Goal: Contribute content: Add original content to the website for others to see

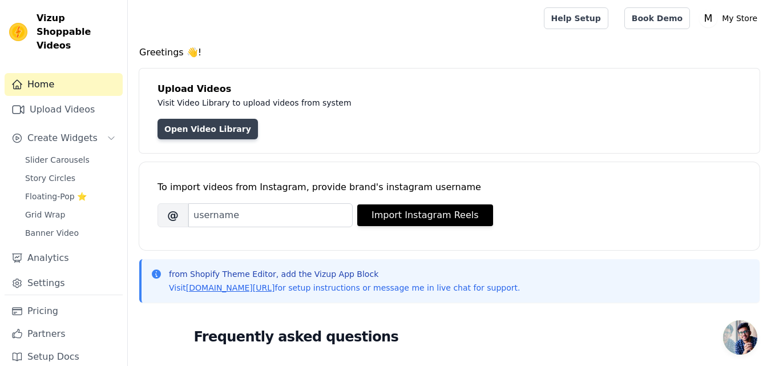
click at [199, 139] on link "Open Video Library" at bounding box center [207, 129] width 100 height 21
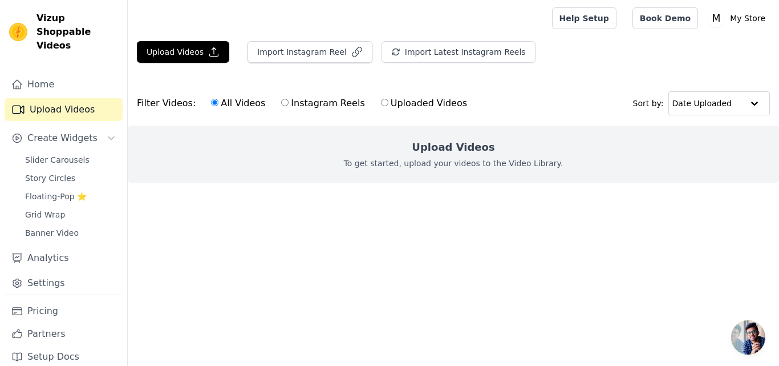
click at [381, 105] on input "Uploaded Videos" at bounding box center [384, 102] width 7 height 7
radio input "true"
click at [169, 50] on button "Upload Videos" at bounding box center [183, 52] width 92 height 22
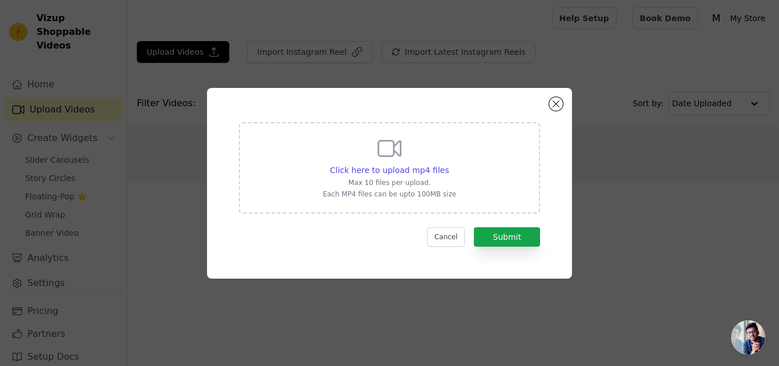
click at [382, 149] on icon at bounding box center [389, 148] width 27 height 27
click at [448, 164] on input "Click here to upload mp4 files Max 10 files per upload. Each MP4 files can be u…" at bounding box center [448, 164] width 1 height 1
type input "C:\fakepath\PinDown.io_@Velvissa_1755861101.mp4"
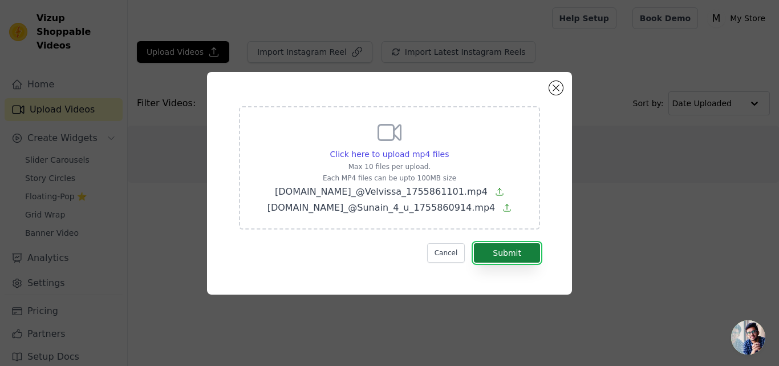
click at [502, 253] on button "Submit" at bounding box center [507, 252] width 66 height 19
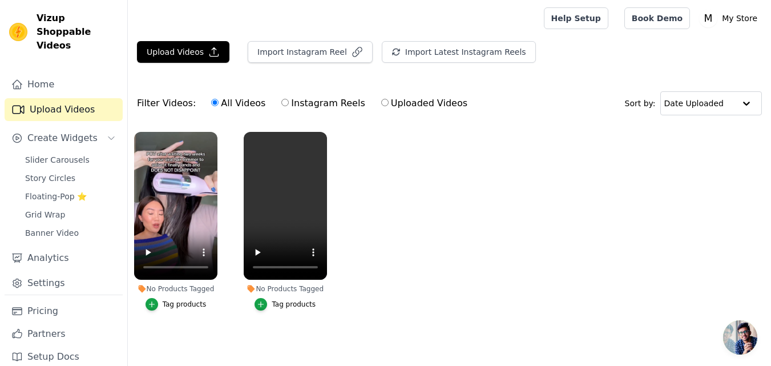
click at [182, 304] on div "Tag products" at bounding box center [185, 304] width 44 height 9
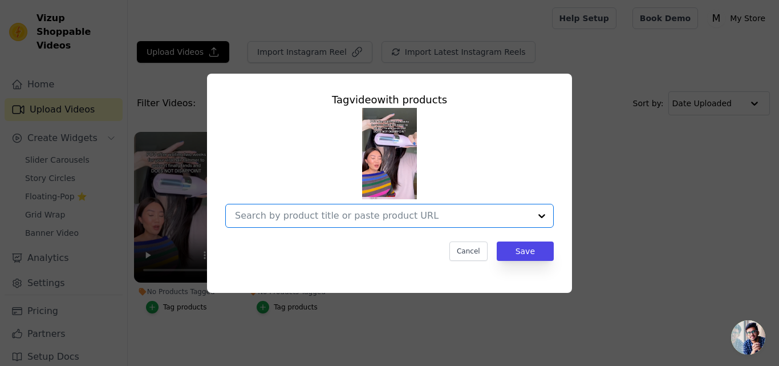
click at [338, 216] on input "No Products Tagged Tag video with products Option undefined, selected. Select i…" at bounding box center [383, 215] width 296 height 11
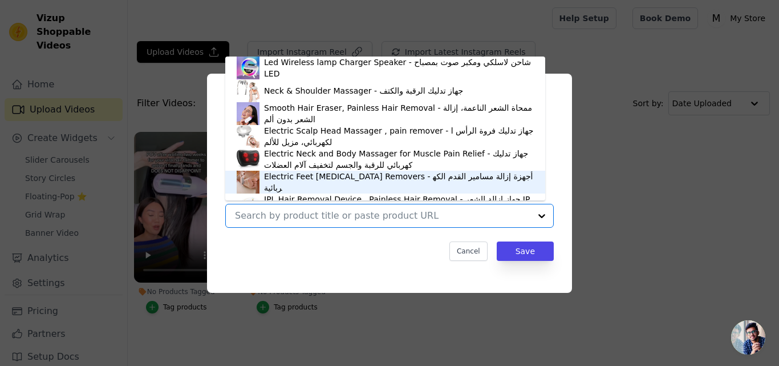
scroll to position [16, 0]
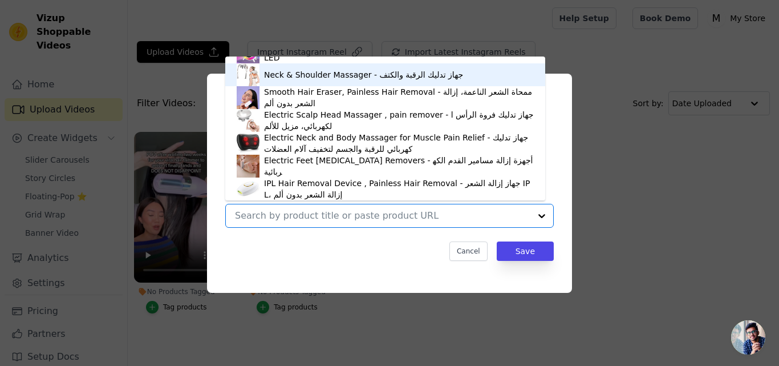
click at [309, 79] on div "Neck & Shoulder Massager - جهاز تدليك الرقبة والكتف" at bounding box center [363, 74] width 199 height 11
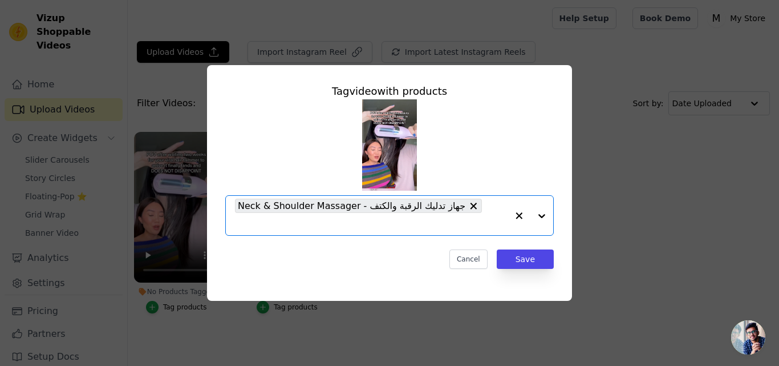
click at [506, 261] on div "Tag video with products Option Neck & Shoulder Massager - جهاز تدليك الرقبة وال…" at bounding box center [389, 176] width 347 height 204
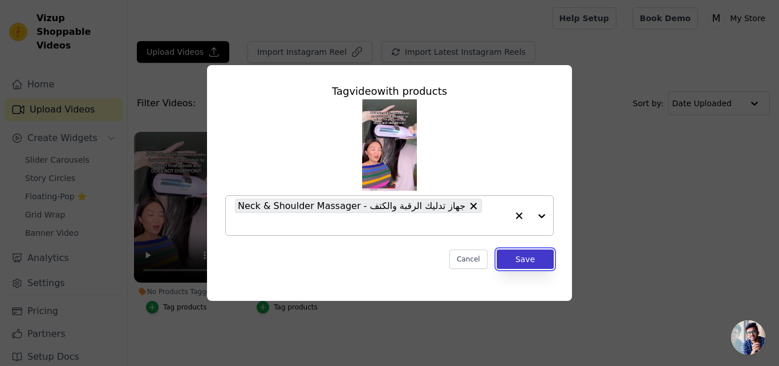
click at [508, 253] on button "Save" at bounding box center [525, 258] width 57 height 19
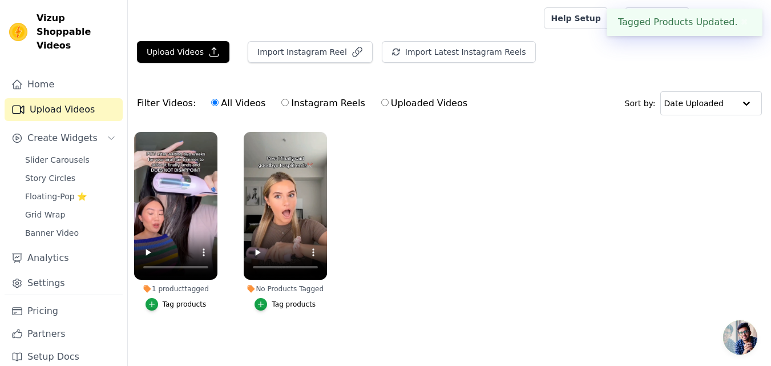
click at [277, 308] on div "Tag products" at bounding box center [294, 304] width 44 height 9
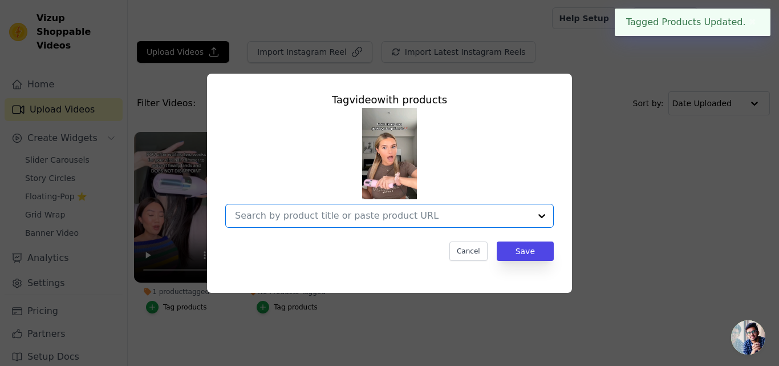
click at [429, 214] on input "No Products Tagged Tag video with products Option undefined, selected. Select i…" at bounding box center [383, 215] width 296 height 11
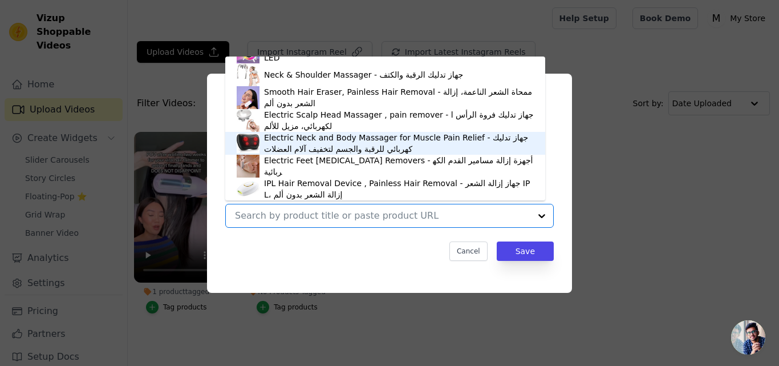
click at [390, 146] on div "Electric Neck and Body Massager for Muscle Pain Relief - جهاز تدليك كهربائي للر…" at bounding box center [399, 143] width 270 height 23
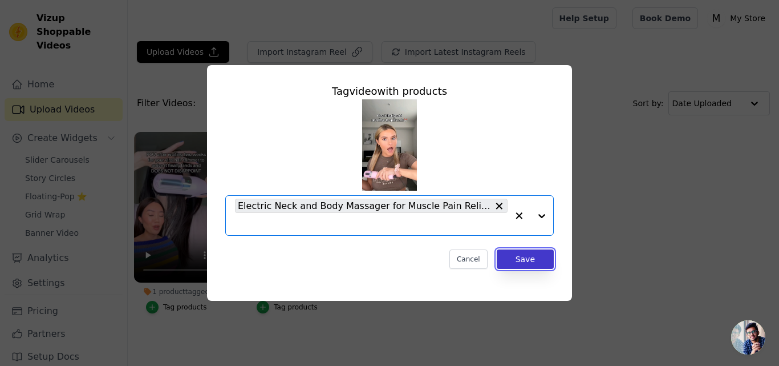
click at [512, 261] on button "Save" at bounding box center [525, 258] width 57 height 19
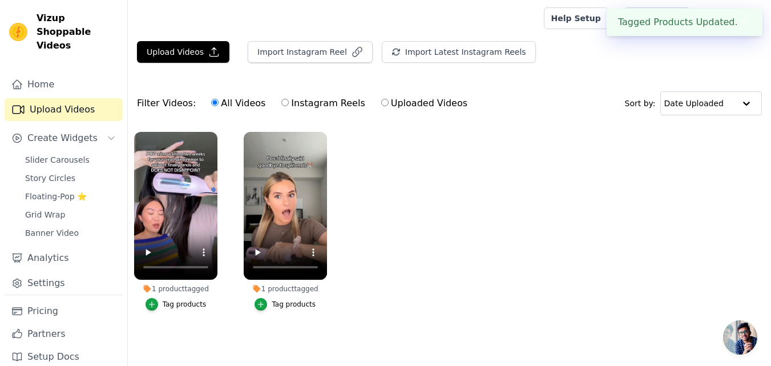
click at [738, 30] on div "Tagged Products Updated. ✖" at bounding box center [685, 22] width 156 height 27
click at [738, 24] on button "✖" at bounding box center [744, 22] width 13 height 14
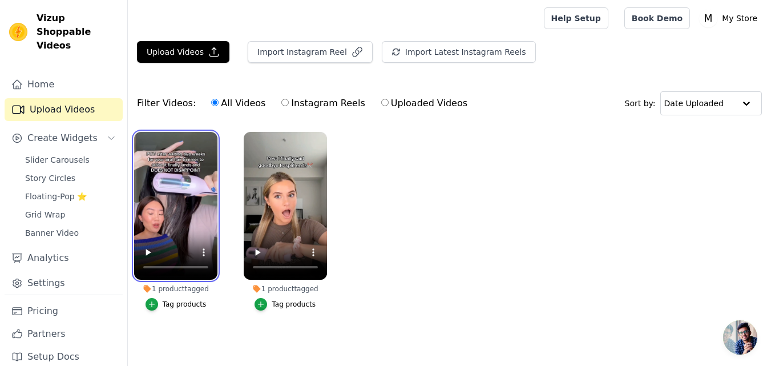
scroll to position [7, 0]
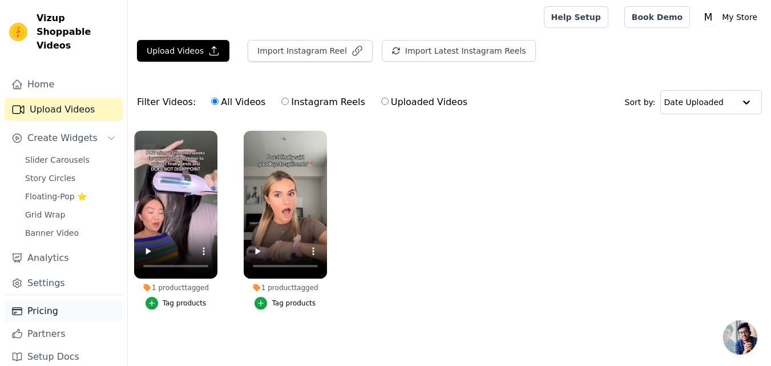
click at [75, 300] on link "Pricing" at bounding box center [64, 311] width 118 height 23
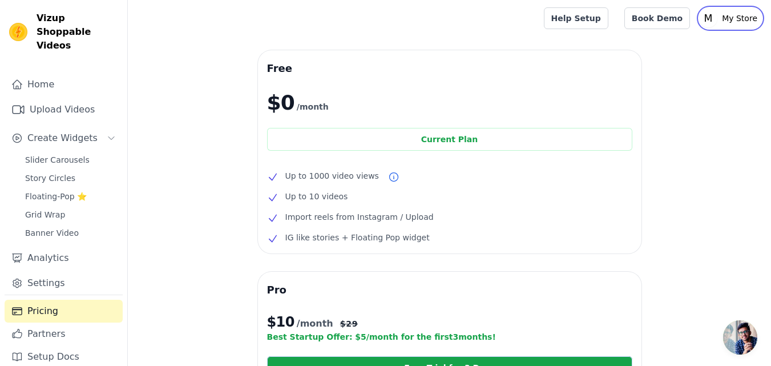
click at [734, 16] on p "My Store" at bounding box center [739, 18] width 45 height 21
click at [672, 50] on link "Settings" at bounding box center [707, 47] width 110 height 21
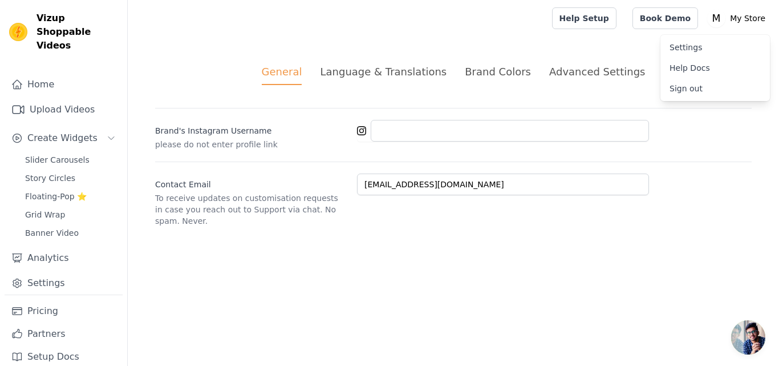
click at [354, 91] on div "General Language & Translations Brand Colors Advanced Settings unsaved changes …" at bounding box center [454, 145] width 652 height 217
click at [75, 154] on span "Slider Carousels" at bounding box center [57, 159] width 64 height 11
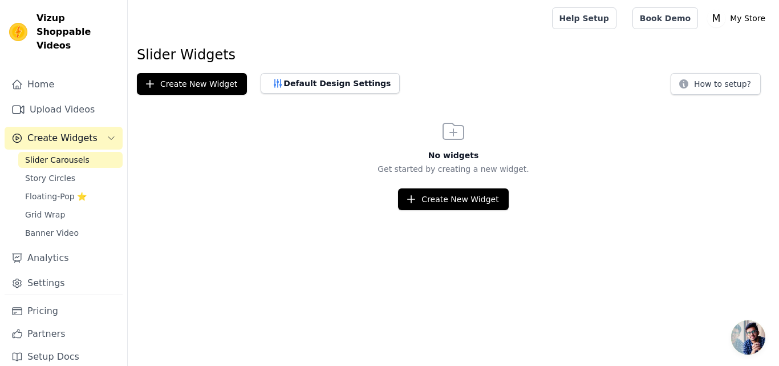
click at [70, 173] on div "Slider Carousels Story Circles Floating-Pop ⭐ Grid Wrap Banner Video" at bounding box center [70, 196] width 104 height 89
click at [70, 170] on link "Story Circles" at bounding box center [70, 178] width 104 height 16
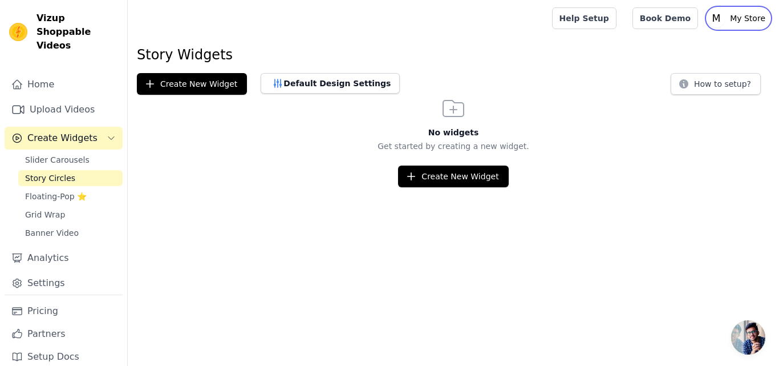
click at [760, 17] on p "My Store" at bounding box center [748, 18] width 45 height 21
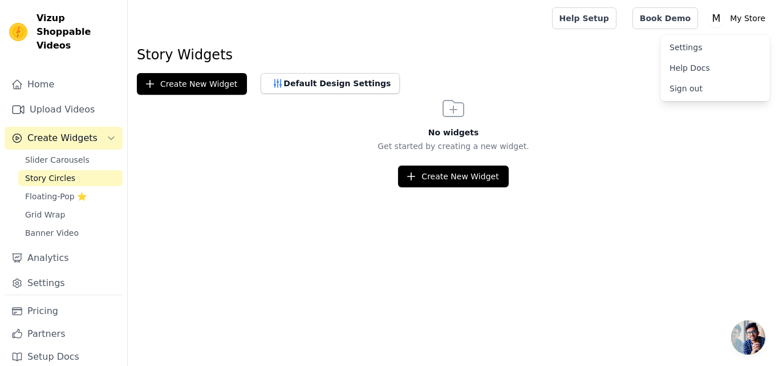
click at [689, 43] on link "Settings" at bounding box center [716, 47] width 110 height 21
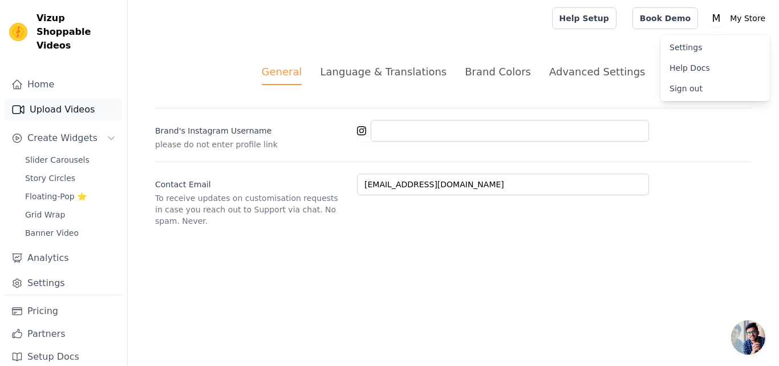
click at [80, 99] on link "Upload Videos" at bounding box center [64, 109] width 118 height 23
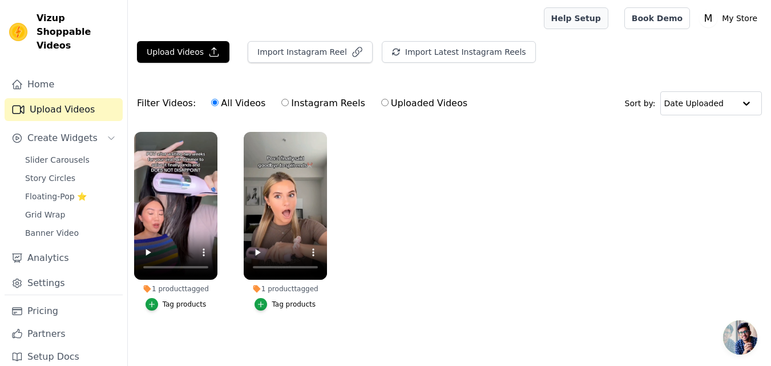
click at [589, 21] on link "Help Setup" at bounding box center [576, 18] width 64 height 22
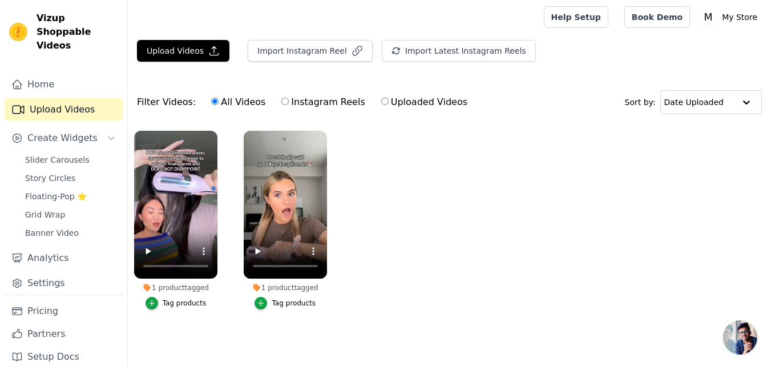
scroll to position [7, 0]
